Goal: Navigation & Orientation: Find specific page/section

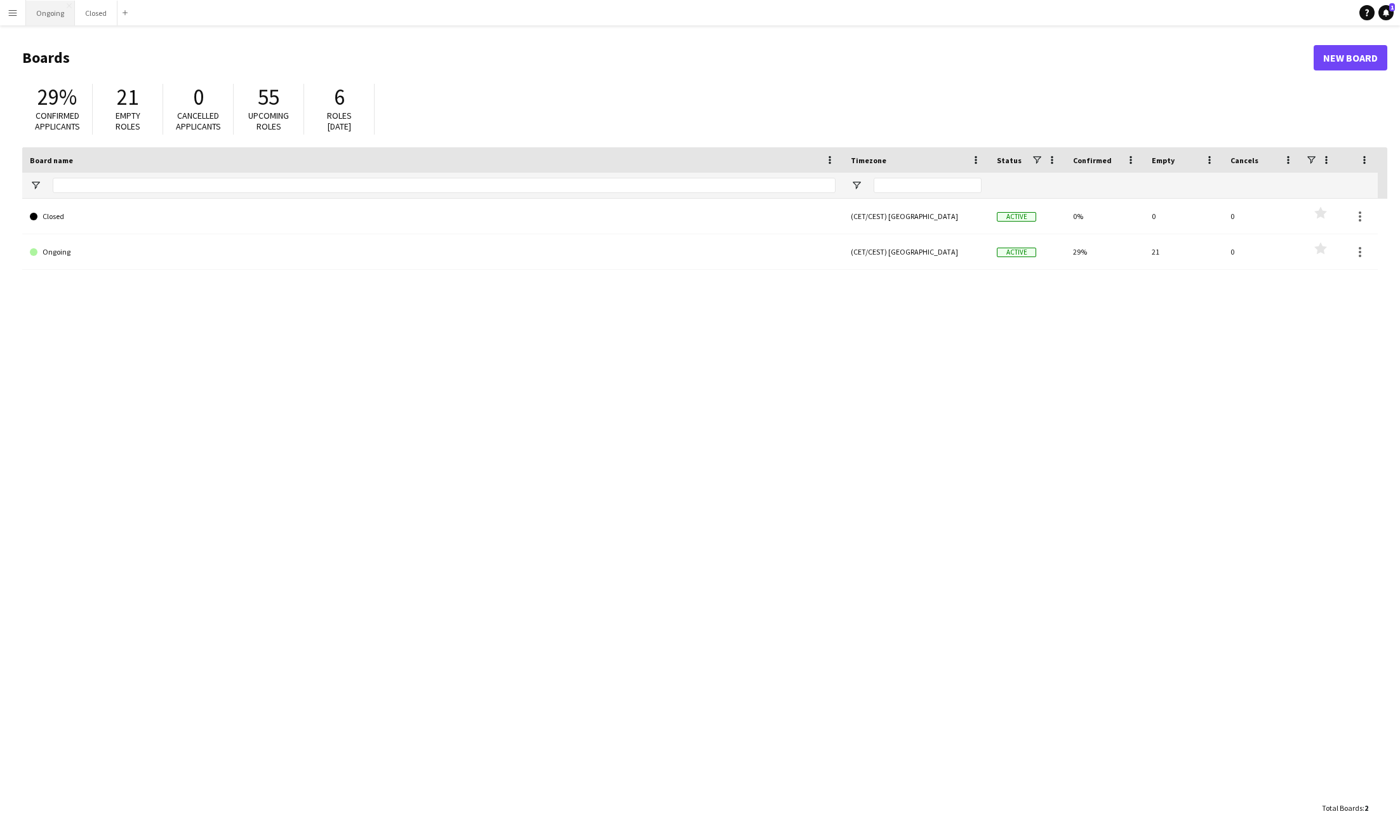
click at [55, 14] on button "Ongoing Close" at bounding box center [50, 13] width 49 height 25
click at [54, 14] on button "Ongoing Close" at bounding box center [50, 13] width 49 height 25
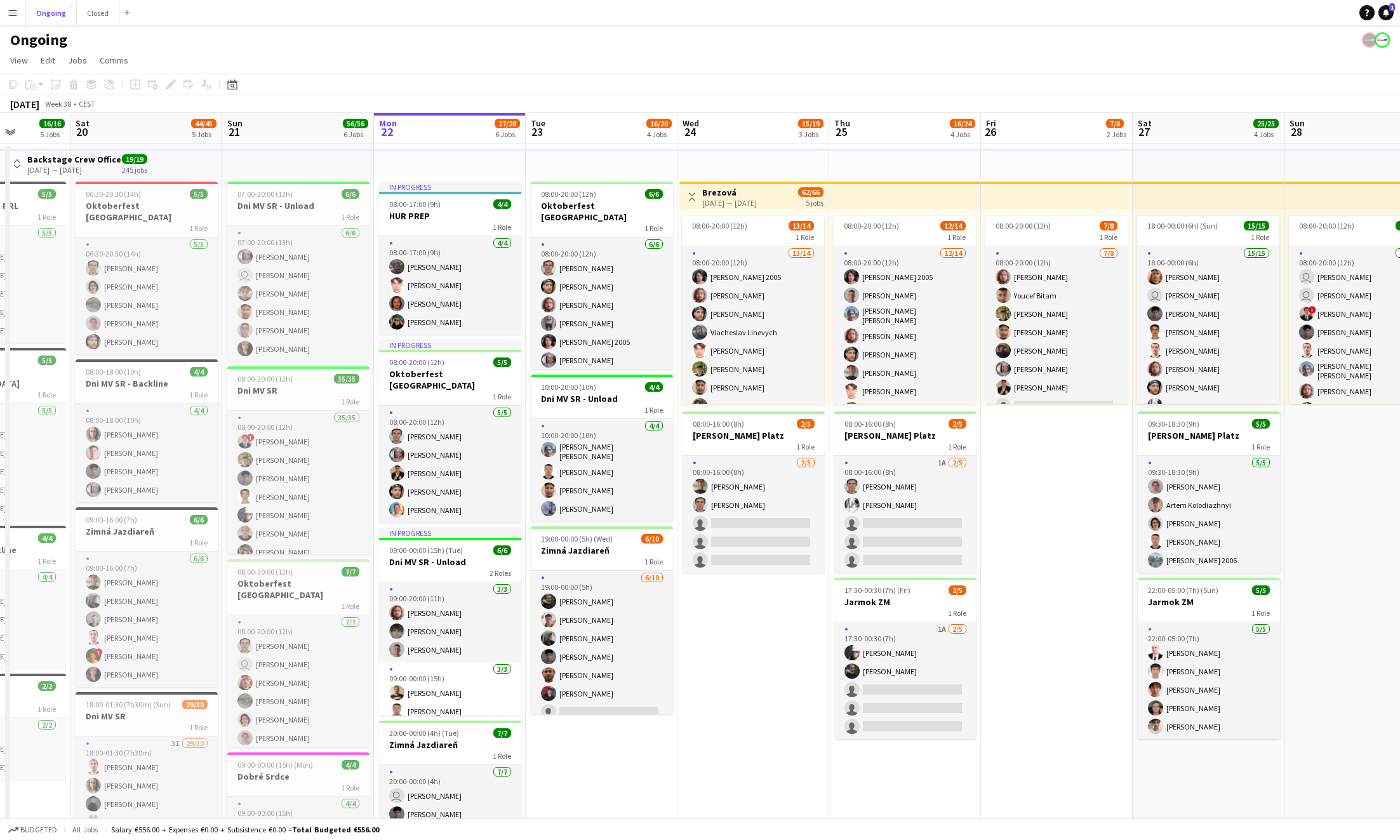
scroll to position [0, 381]
